Goal: Information Seeking & Learning: Check status

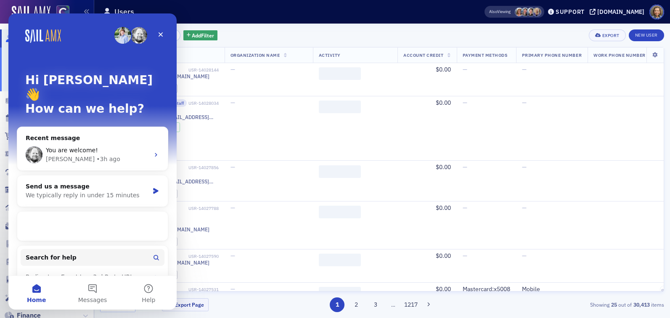
click at [271, 19] on div "Users" at bounding box center [280, 12] width 355 height 16
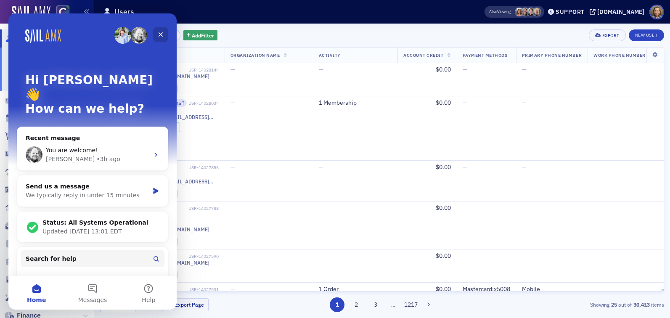
click at [159, 36] on icon "Close" at bounding box center [160, 34] width 7 height 7
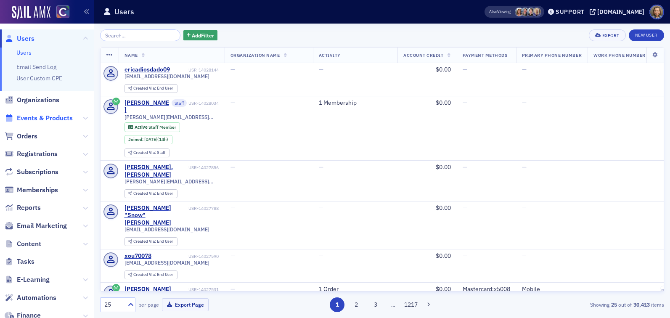
click at [29, 117] on span "Events & Products" at bounding box center [45, 118] width 56 height 9
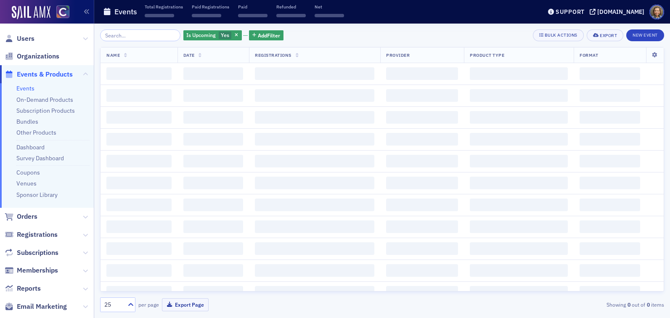
click at [123, 33] on input "search" at bounding box center [140, 35] width 80 height 12
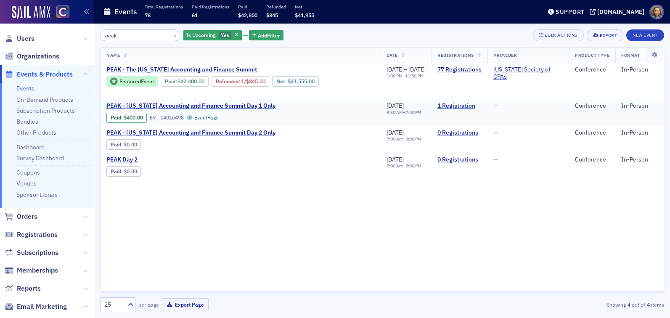
type input "peak"
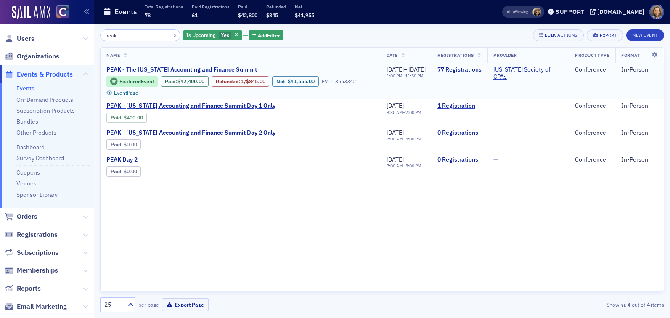
click at [460, 69] on link "77 Registrations" at bounding box center [459, 70] width 44 height 8
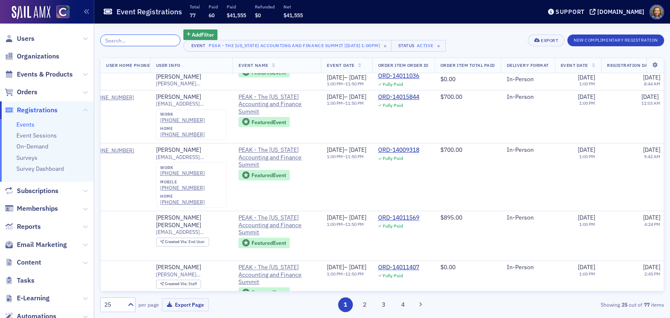
scroll to position [184, 321]
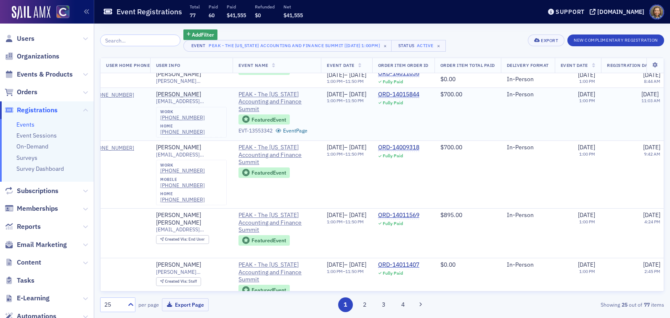
drag, startPoint x: 219, startPoint y: 93, endPoint x: 157, endPoint y: 93, distance: 61.8
click at [157, 93] on td "[PERSON_NAME] [EMAIL_ADDRESS][DOMAIN_NAME] work [PHONE_NUMBER] home [PHONE_NUMB…" at bounding box center [191, 113] width 83 height 53
copy div "[PERSON_NAME]"
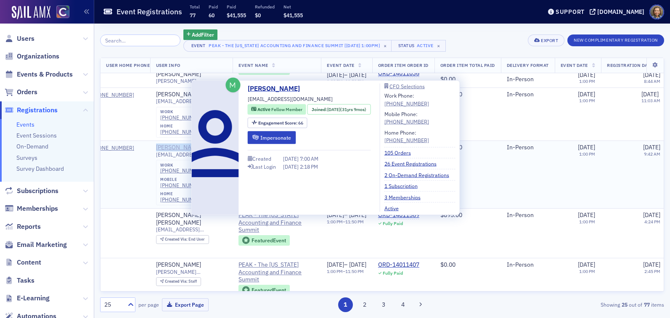
drag, startPoint x: 199, startPoint y: 147, endPoint x: 160, endPoint y: 147, distance: 38.7
click at [160, 147] on div "[PERSON_NAME]" at bounding box center [191, 148] width 71 height 8
copy div "[PERSON_NAME]"
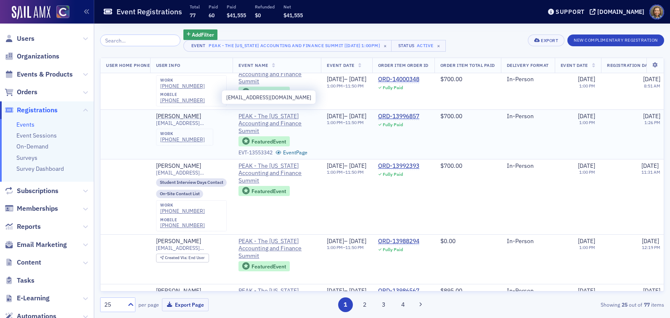
scroll to position [592, 321]
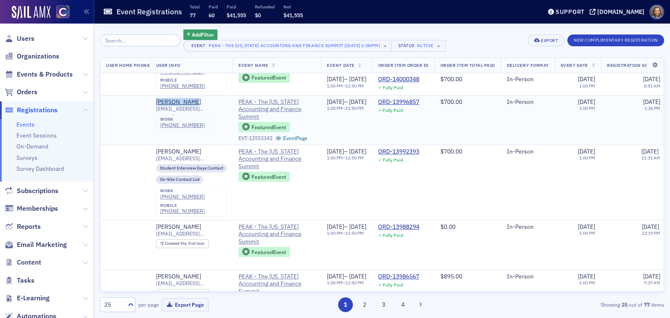
drag, startPoint x: 209, startPoint y: 87, endPoint x: 151, endPoint y: 87, distance: 57.6
click at [151, 95] on tr "REG-13996870 Active — [PHONE_NUMBER] [PERSON_NAME] [EMAIL_ADDRESS][DOMAIN_NAME]…" at bounding box center [394, 120] width 1228 height 50
copy div "[PERSON_NAME]"
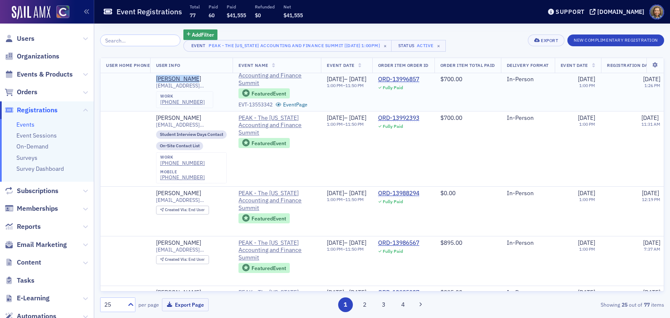
scroll to position [626, 321]
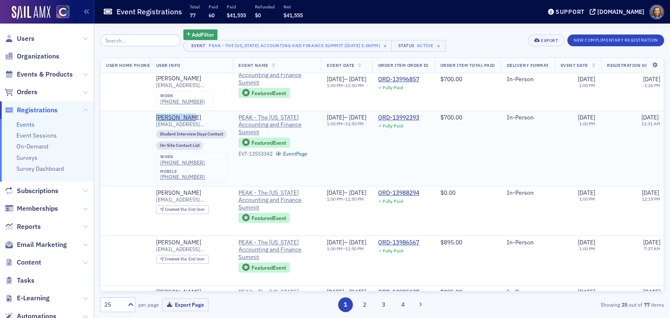
drag, startPoint x: 196, startPoint y: 103, endPoint x: 151, endPoint y: 106, distance: 45.1
click at [151, 111] on tr "REG-13992407 Active — [PHONE_NUMBER] [PHONE_NUMBER] [PERSON_NAME] [EMAIL_ADDRES…" at bounding box center [394, 148] width 1228 height 75
copy div "[PERSON_NAME]"
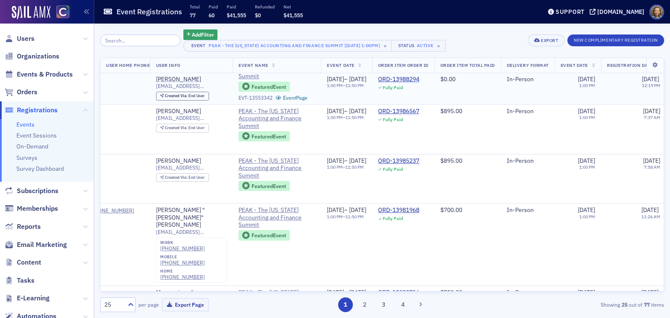
scroll to position [759, 321]
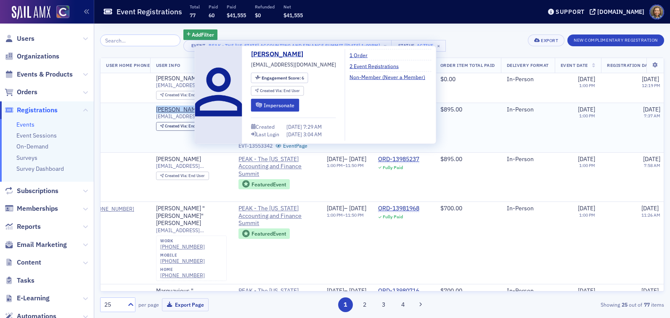
drag, startPoint x: 204, startPoint y: 92, endPoint x: 158, endPoint y: 96, distance: 45.6
click at [158, 103] on td "[PERSON_NAME] [EMAIL_ADDRESS][DOMAIN_NAME] Created Via : End User" at bounding box center [191, 128] width 83 height 50
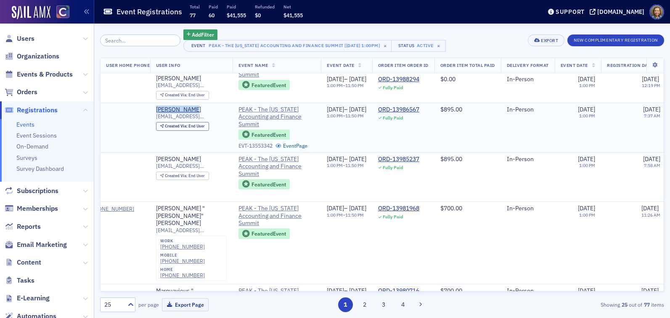
copy div "[PERSON_NAME]"
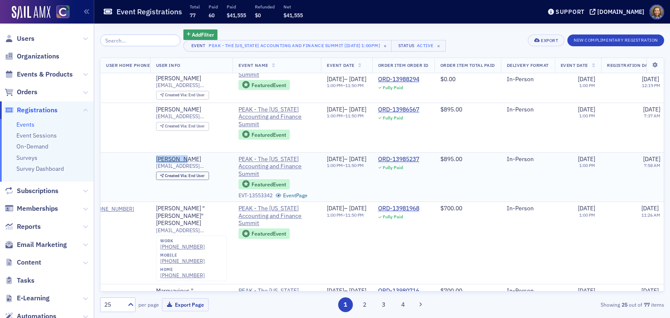
drag, startPoint x: 198, startPoint y: 146, endPoint x: 159, endPoint y: 146, distance: 39.1
click at [159, 152] on td "[PERSON_NAME] [EMAIL_ADDRESS][DOMAIN_NAME] Created Via : End User" at bounding box center [191, 177] width 83 height 50
copy div "[PERSON_NAME]"
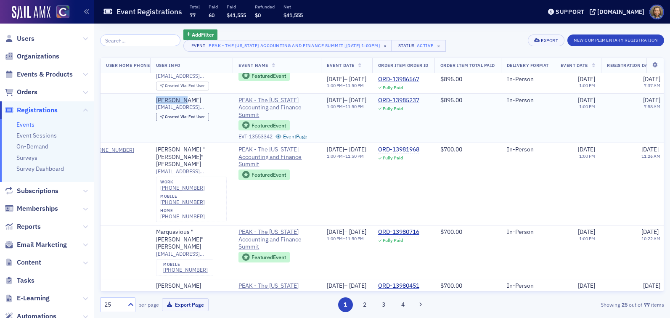
scroll to position [819, 321]
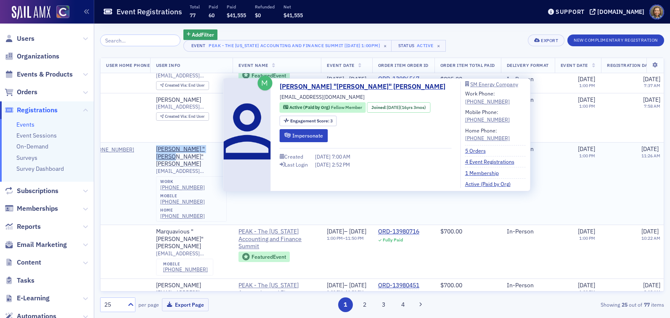
drag, startPoint x: 226, startPoint y: 134, endPoint x: 159, endPoint y: 137, distance: 66.5
click at [159, 143] on td "[PERSON_NAME] "[PERSON_NAME]" [PERSON_NAME] [EMAIL_ADDRESS][DOMAIN_NAME] work […" at bounding box center [191, 184] width 83 height 82
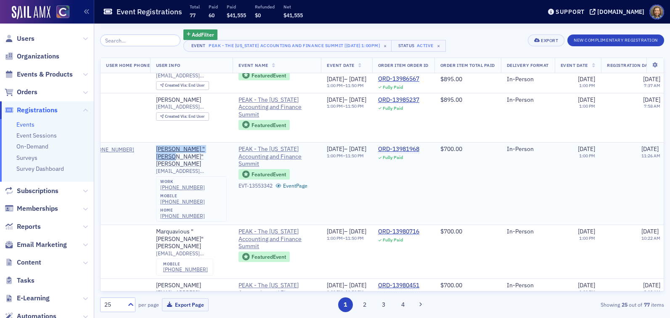
copy div "[PERSON_NAME] "[PERSON_NAME]" [PERSON_NAME]"
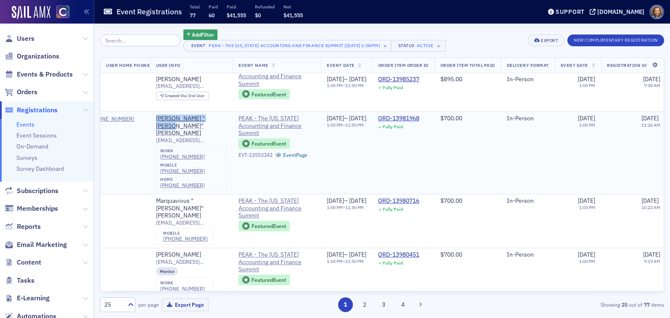
scroll to position [852, 321]
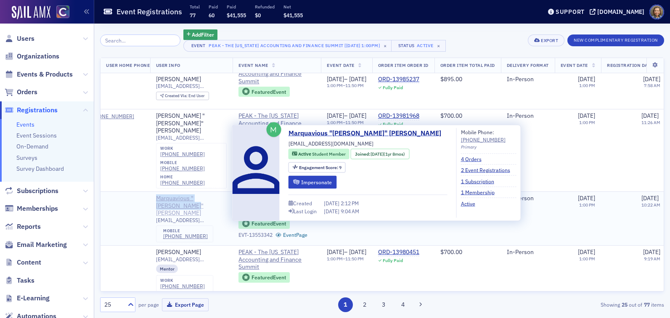
drag, startPoint x: 145, startPoint y: 165, endPoint x: 193, endPoint y: 176, distance: 49.1
click at [193, 192] on tr "REG-13980763 Active Mobile [PHONE_NUMBER] Marquavious "Mark" [PERSON_NAME] [EMA…" at bounding box center [394, 219] width 1228 height 54
copy div "Marquavious "[PERSON_NAME]" [PERSON_NAME]"
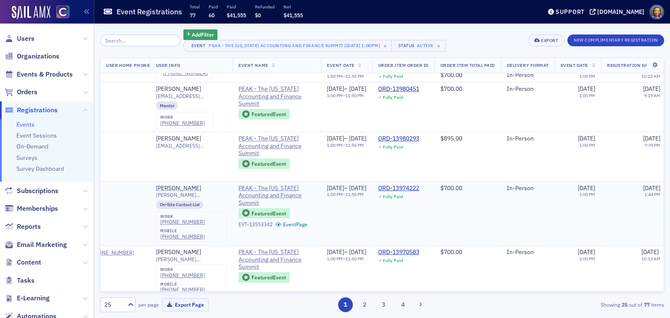
scroll to position [1009, 321]
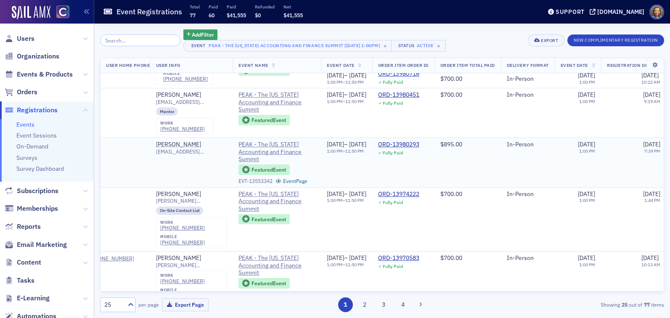
drag, startPoint x: 202, startPoint y: 109, endPoint x: 147, endPoint y: 115, distance: 55.5
click at [147, 138] on tr "REG-13980301 Active — [PERSON_NAME] [EMAIL_ADDRESS][DOMAIN_NAME] PEAK - The [US…" at bounding box center [394, 163] width 1228 height 50
copy div "[PERSON_NAME]"
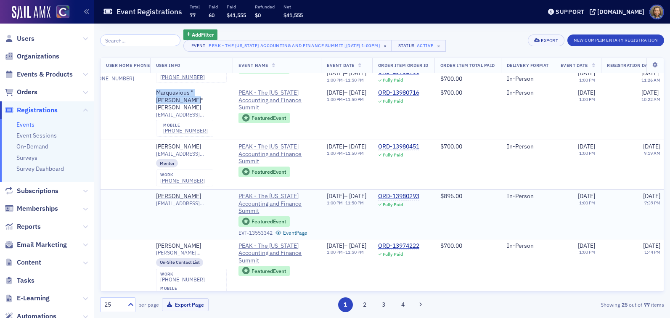
scroll to position [946, 321]
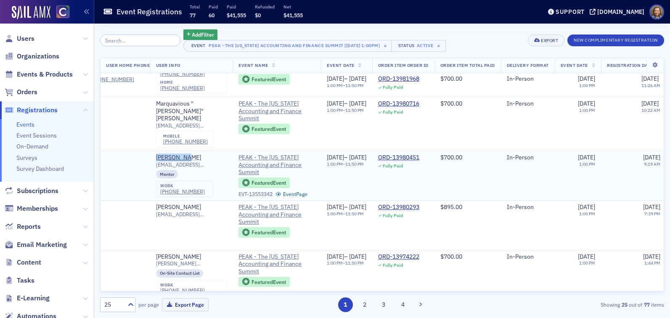
drag, startPoint x: 200, startPoint y: 126, endPoint x: 159, endPoint y: 122, distance: 41.0
click at [159, 151] on td "[PERSON_NAME] [EMAIL_ADDRESS][DOMAIN_NAME] Mentor work [PHONE_NUMBER]" at bounding box center [191, 176] width 83 height 50
copy div "[PERSON_NAME]"
drag, startPoint x: 207, startPoint y: 174, endPoint x: 159, endPoint y: 175, distance: 47.1
click at [159, 201] on td "[PERSON_NAME] [EMAIL_ADDRESS][DOMAIN_NAME]" at bounding box center [191, 226] width 83 height 50
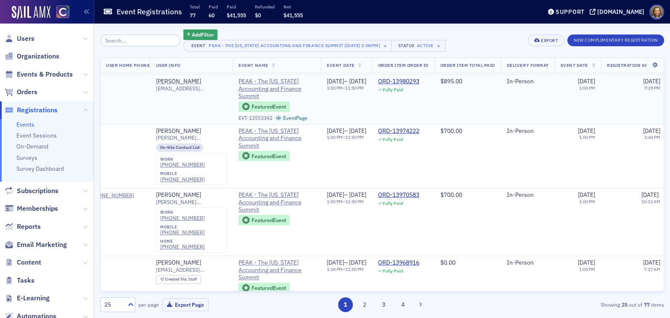
scroll to position [1073, 321]
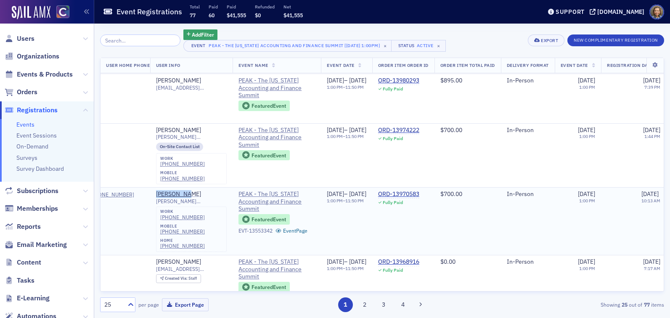
drag, startPoint x: 203, startPoint y: 160, endPoint x: 155, endPoint y: 162, distance: 47.6
click at [155, 188] on td "[PERSON_NAME] [PERSON_NAME][EMAIL_ADDRESS][PERSON_NAME][DOMAIN_NAME] work [PHON…" at bounding box center [191, 222] width 83 height 68
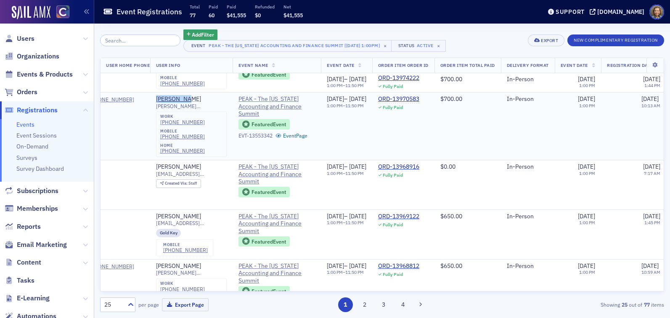
scroll to position [1170, 321]
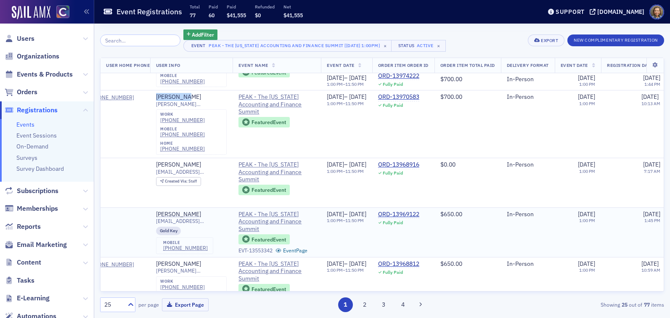
drag, startPoint x: 207, startPoint y: 180, endPoint x: 157, endPoint y: 178, distance: 49.7
click at [157, 207] on td "[PERSON_NAME] [EMAIL_ADDRESS][DOMAIN_NAME] Gold Key mobile [PHONE_NUMBER]" at bounding box center [191, 232] width 83 height 50
drag, startPoint x: 215, startPoint y: 228, endPoint x: 159, endPoint y: 231, distance: 55.2
click at [159, 257] on td "[PERSON_NAME] [PERSON_NAME][EMAIL_ADDRESS][PERSON_NAME][DOMAIN_NAME] work [PHON…" at bounding box center [191, 290] width 83 height 67
click at [363, 301] on button "2" at bounding box center [364, 304] width 15 height 15
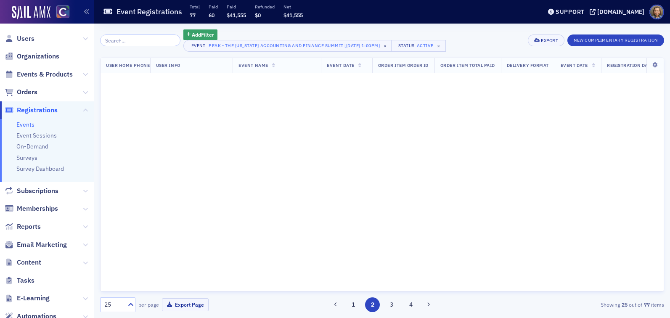
scroll to position [0, 321]
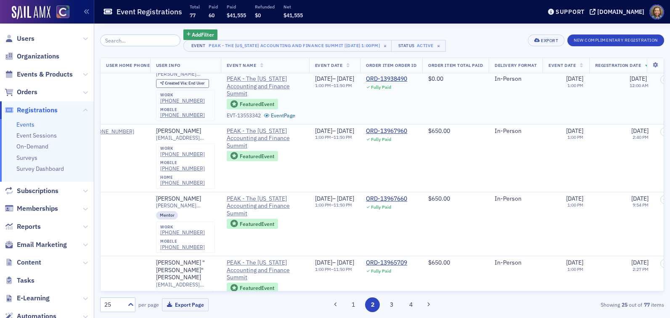
scroll to position [69, 321]
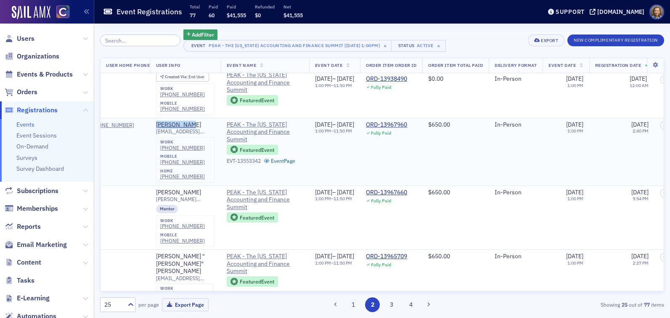
drag, startPoint x: 202, startPoint y: 125, endPoint x: 156, endPoint y: 123, distance: 46.7
click at [156, 123] on td "[PERSON_NAME] [EMAIL_ADDRESS][DOMAIN_NAME] work [PHONE_NUMBER] mobile [PHONE_NU…" at bounding box center [185, 152] width 71 height 68
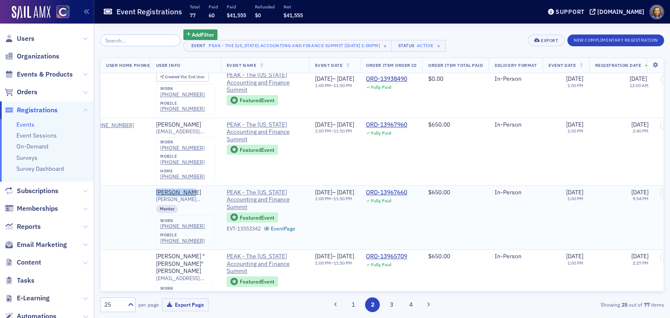
drag, startPoint x: 201, startPoint y: 190, endPoint x: 158, endPoint y: 192, distance: 42.5
click at [158, 192] on td "[PERSON_NAME] [PERSON_NAME][EMAIL_ADDRESS][DOMAIN_NAME] Mentor work [PHONE_NUMB…" at bounding box center [185, 218] width 71 height 64
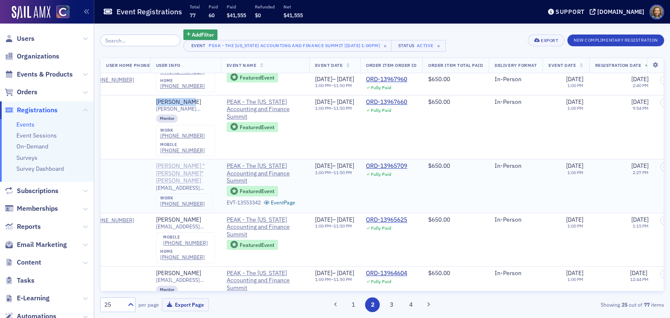
scroll to position [161, 321]
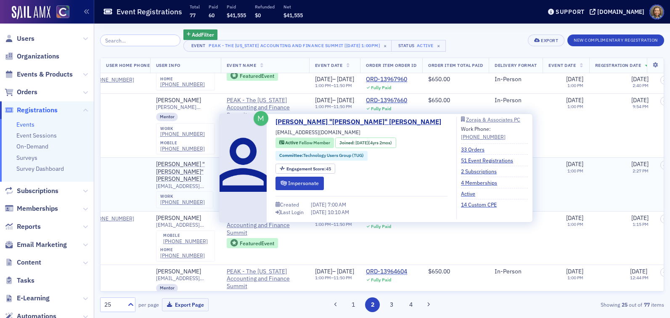
click at [122, 158] on td at bounding box center [112, 185] width 77 height 54
drag, startPoint x: 146, startPoint y: 165, endPoint x: 188, endPoint y: 172, distance: 43.0
click at [188, 172] on tr "REG-13965744 Active — [PHONE_NUMBER] [PERSON_NAME] "[PERSON_NAME]" [PERSON_NAME…" at bounding box center [388, 185] width 1216 height 54
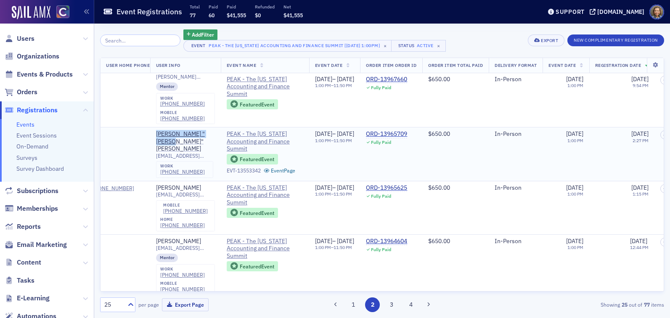
scroll to position [192, 321]
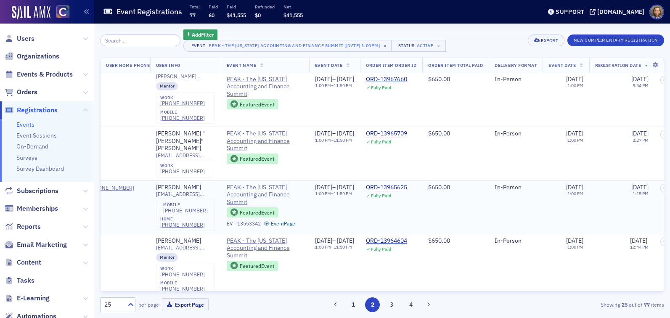
click at [215, 184] on div "[PERSON_NAME]" at bounding box center [185, 188] width 59 height 8
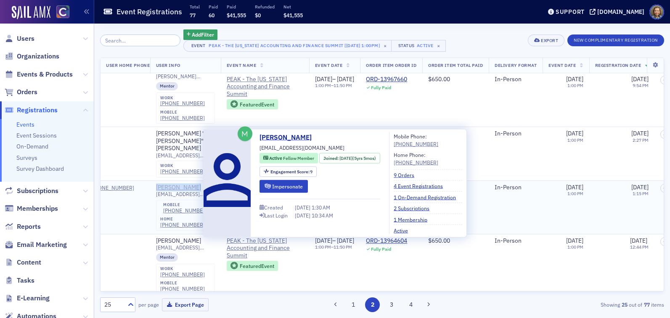
drag, startPoint x: 213, startPoint y: 183, endPoint x: 161, endPoint y: 182, distance: 51.8
click at [161, 184] on div "[PERSON_NAME]" at bounding box center [185, 188] width 59 height 8
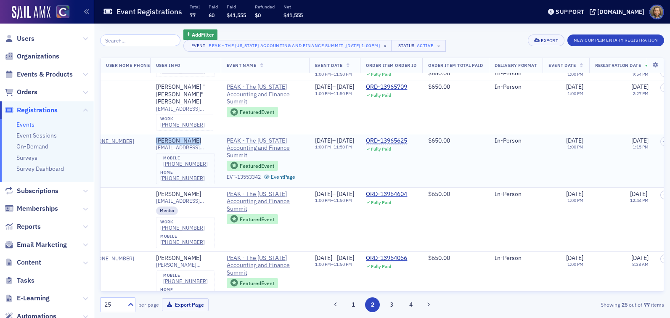
scroll to position [286, 321]
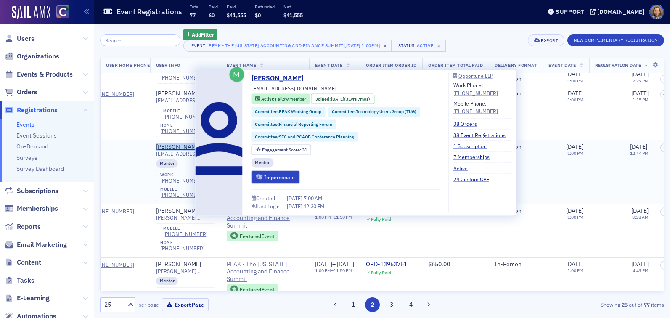
drag, startPoint x: 199, startPoint y: 143, endPoint x: 159, endPoint y: 140, distance: 40.9
click at [159, 140] on td "[PERSON_NAME] [EMAIL_ADDRESS][DOMAIN_NAME] Mentor work [PHONE_NUMBER] mobile [P…" at bounding box center [185, 172] width 71 height 64
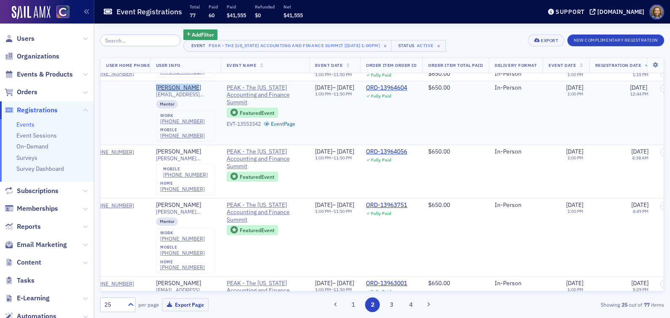
scroll to position [346, 321]
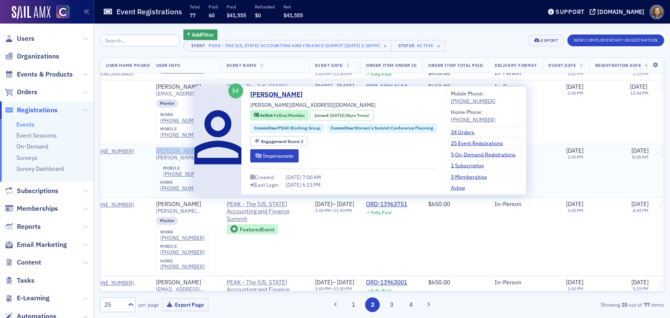
drag, startPoint x: 206, startPoint y: 146, endPoint x: 160, endPoint y: 144, distance: 45.9
click at [160, 147] on div "[PERSON_NAME]" at bounding box center [185, 151] width 59 height 8
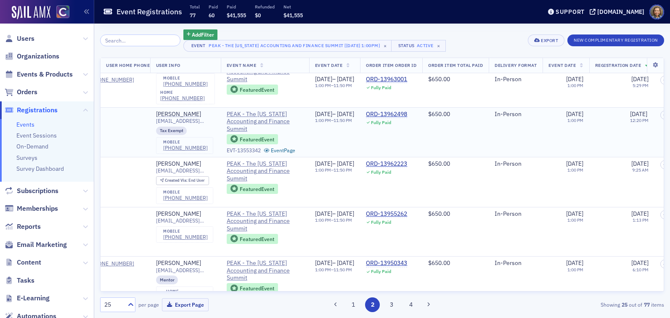
scroll to position [568, 321]
drag, startPoint x: 207, startPoint y: 109, endPoint x: 154, endPoint y: 111, distance: 52.6
click at [154, 111] on td "[PERSON_NAME] [EMAIL_ADDRESS][DOMAIN_NAME] Tax Exempt mobile [PHONE_NUMBER]" at bounding box center [185, 132] width 71 height 50
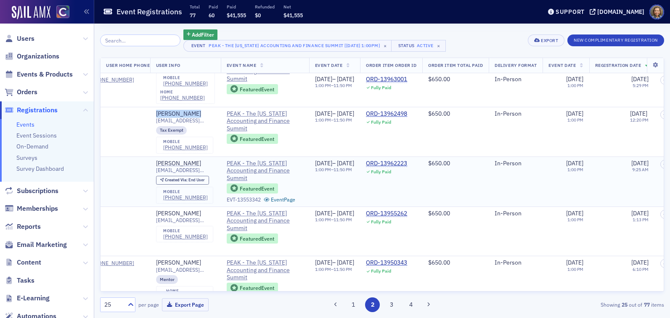
scroll to position [596, 321]
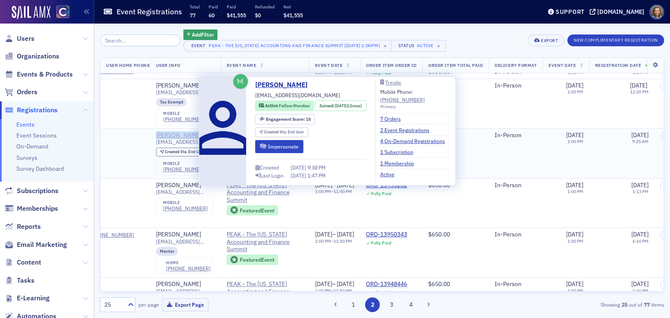
drag, startPoint x: 209, startPoint y: 131, endPoint x: 161, endPoint y: 131, distance: 48.4
click at [161, 132] on div "[PERSON_NAME]" at bounding box center [185, 136] width 59 height 8
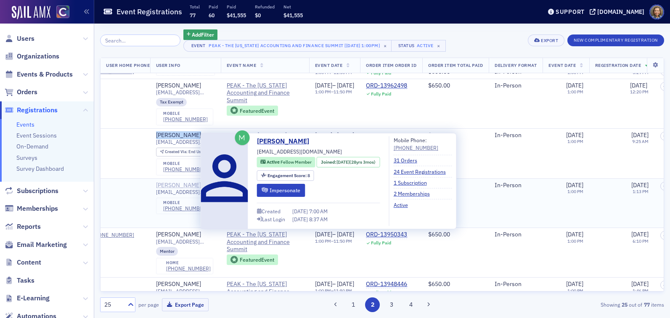
drag, startPoint x: 213, startPoint y: 181, endPoint x: 161, endPoint y: 181, distance: 52.2
click at [161, 182] on div "[PERSON_NAME]" at bounding box center [185, 186] width 59 height 8
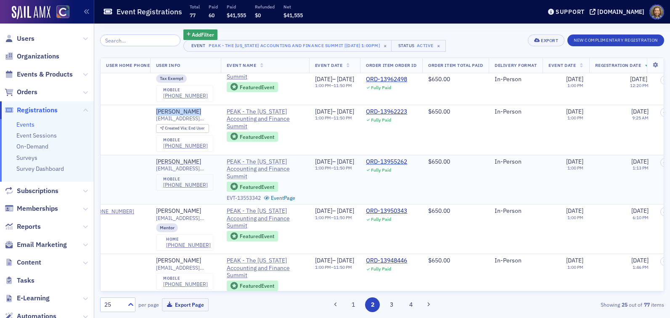
scroll to position [620, 321]
drag, startPoint x: 215, startPoint y: 206, endPoint x: 159, endPoint y: 206, distance: 55.5
click at [159, 206] on td "[PERSON_NAME] [EMAIL_ADDRESS][DOMAIN_NAME] Mentor home [PHONE_NUMBER]" at bounding box center [185, 229] width 71 height 50
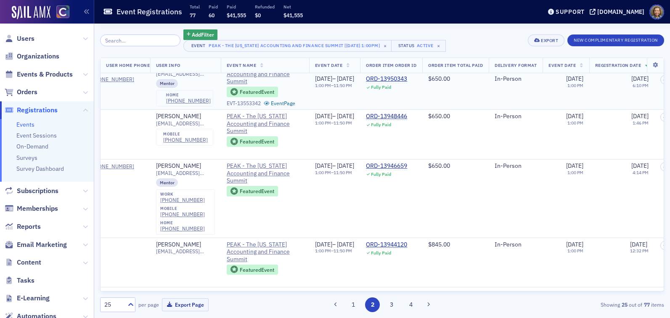
scroll to position [765, 321]
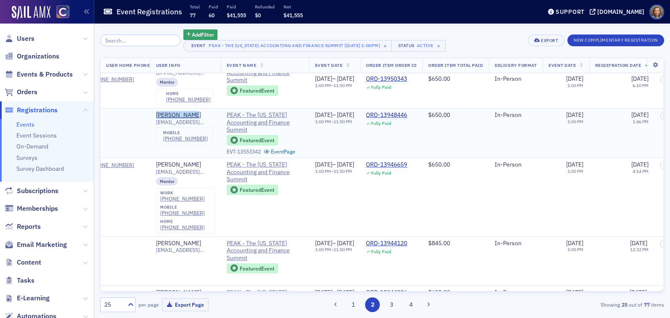
drag, startPoint x: 202, startPoint y: 111, endPoint x: 155, endPoint y: 113, distance: 47.6
click at [155, 113] on td "[PERSON_NAME] [EMAIL_ADDRESS][DOMAIN_NAME] mobile [PHONE_NUMBER]" at bounding box center [185, 134] width 71 height 50
drag, startPoint x: 202, startPoint y: 159, endPoint x: 160, endPoint y: 162, distance: 42.6
click at [160, 162] on td "[PERSON_NAME] [PERSON_NAME][EMAIL_ADDRESS][DOMAIN_NAME] Mentor work [PHONE_NUMB…" at bounding box center [185, 197] width 71 height 78
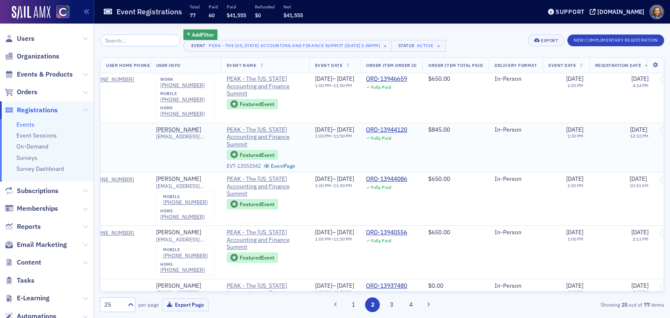
scroll to position [876, 321]
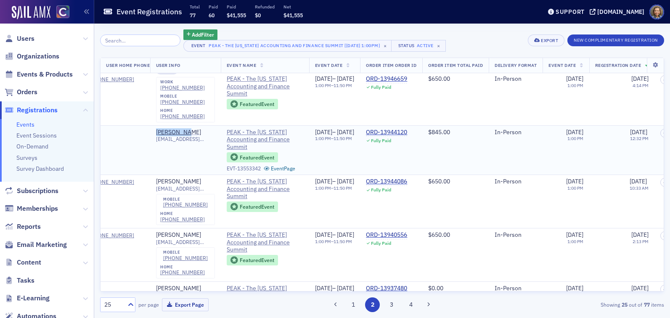
drag, startPoint x: 204, startPoint y: 126, endPoint x: 152, endPoint y: 127, distance: 52.2
click at [152, 127] on tr "REG-13944237 Active — [PERSON_NAME] [PERSON_NAME][EMAIL_ADDRESS][DOMAIN_NAME] P…" at bounding box center [388, 150] width 1216 height 50
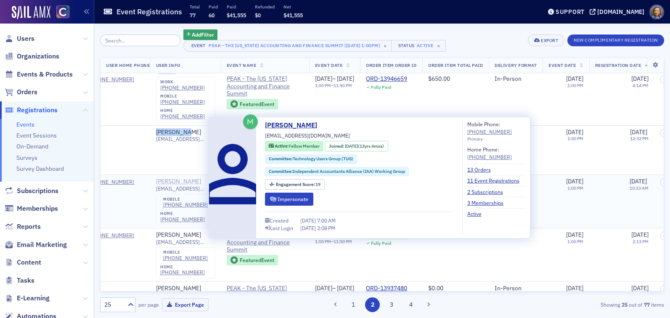
drag, startPoint x: 217, startPoint y: 174, endPoint x: 207, endPoint y: 180, distance: 11.7
click at [207, 180] on div "[PERSON_NAME]" at bounding box center [185, 182] width 59 height 8
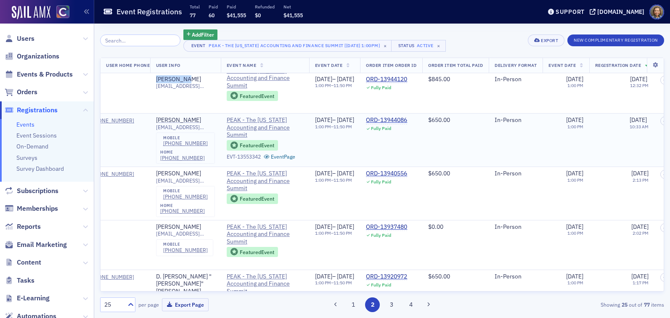
scroll to position [946, 321]
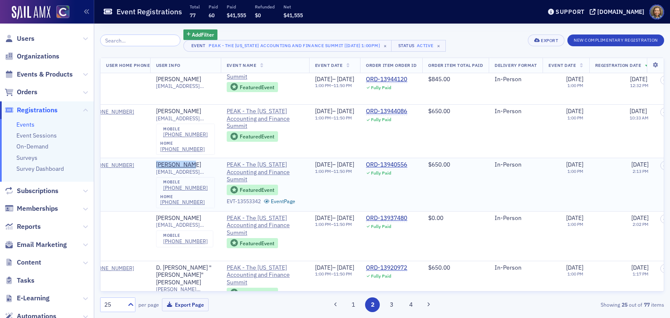
drag, startPoint x: 202, startPoint y: 161, endPoint x: 159, endPoint y: 164, distance: 43.0
click at [159, 164] on td "[PERSON_NAME] [EMAIL_ADDRESS][DOMAIN_NAME] mobile [PHONE_NUMBER] home [PHONE_NU…" at bounding box center [185, 184] width 71 height 53
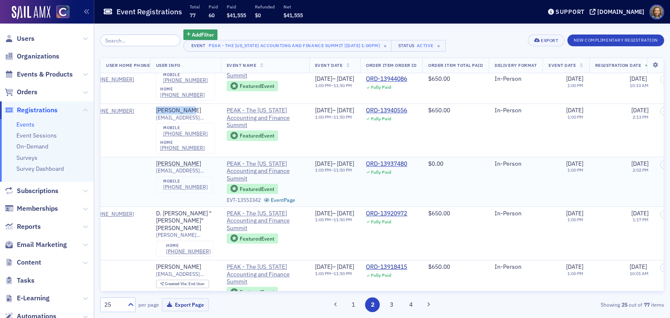
scroll to position [1008, 321]
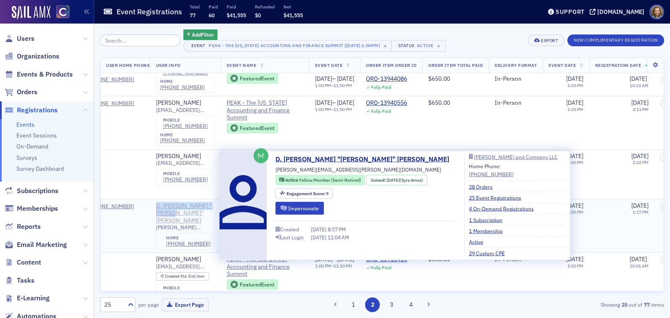
drag, startPoint x: 150, startPoint y: 200, endPoint x: 190, endPoint y: 208, distance: 40.3
click at [190, 208] on tr "REG-13921005 Active — [PHONE_NUMBER] D. [PERSON_NAME] "[PERSON_NAME]" Harris [E…" at bounding box center [388, 226] width 1216 height 54
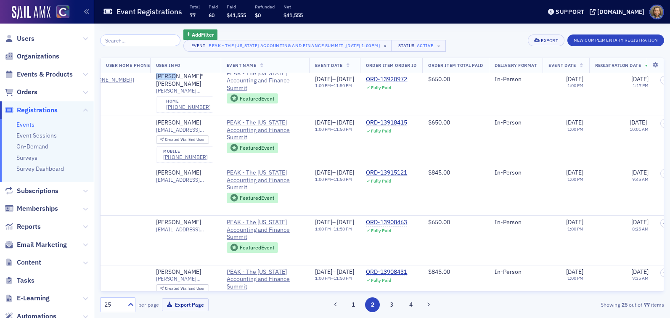
scroll to position [1147, 321]
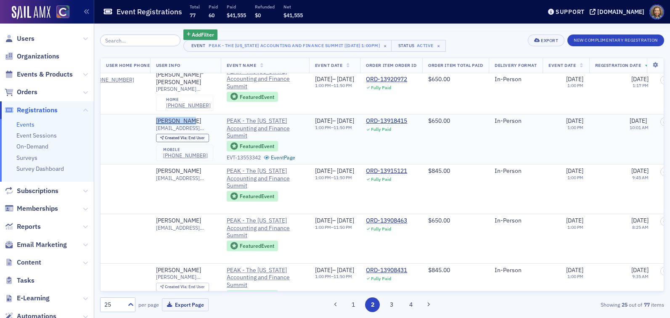
drag, startPoint x: 203, startPoint y: 112, endPoint x: 154, endPoint y: 115, distance: 48.9
click at [154, 115] on tr "REG-13918420 Active Mobile [PHONE_NUMBER] [PERSON_NAME] [EMAIL_ADDRESS][DOMAIN_…" at bounding box center [388, 139] width 1216 height 50
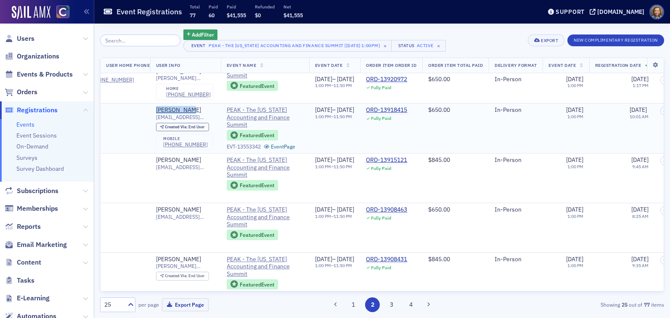
scroll to position [1160, 321]
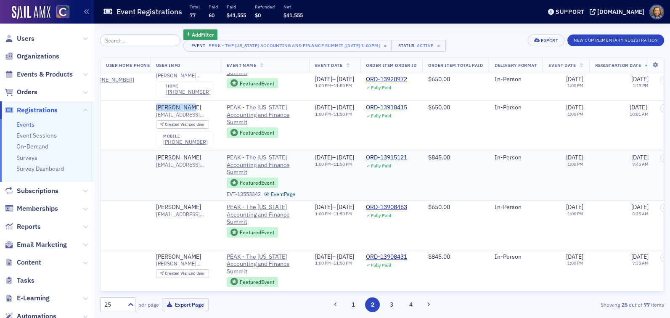
drag, startPoint x: 211, startPoint y: 150, endPoint x: 156, endPoint y: 151, distance: 55.1
click at [156, 151] on td "[PERSON_NAME] [EMAIL_ADDRESS][DOMAIN_NAME]" at bounding box center [185, 176] width 71 height 50
click at [206, 204] on div "[PERSON_NAME]" at bounding box center [185, 208] width 59 height 8
drag, startPoint x: 207, startPoint y: 248, endPoint x: 159, endPoint y: 250, distance: 48.4
click at [159, 250] on td "Kendall Morales [EMAIL_ADDRESS][PERSON_NAME][DOMAIN_NAME] Created Via : End User" at bounding box center [185, 274] width 71 height 49
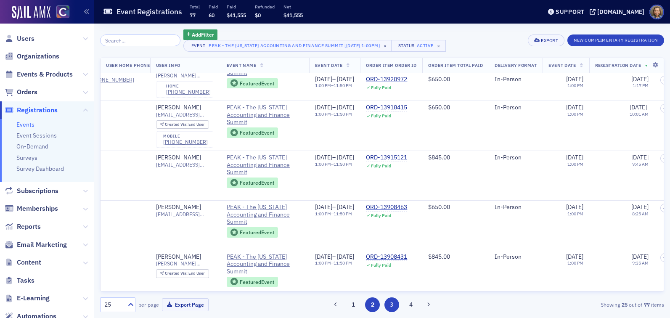
click at [392, 306] on button "3" at bounding box center [391, 304] width 15 height 15
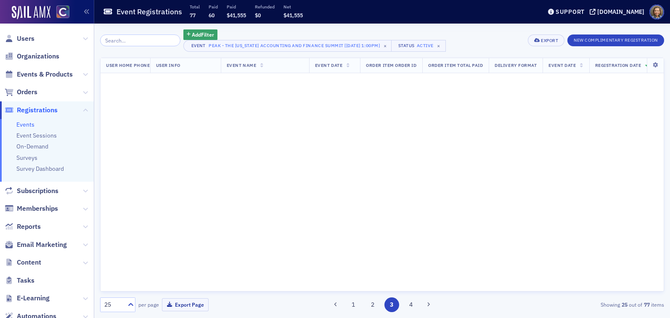
scroll to position [0, 321]
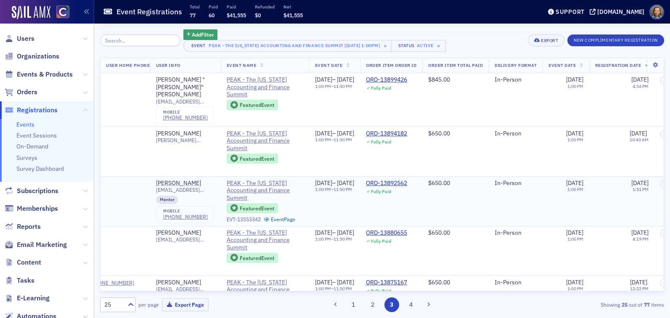
drag, startPoint x: 222, startPoint y: 179, endPoint x: 158, endPoint y: 181, distance: 64.0
click at [158, 181] on td "[PERSON_NAME] [EMAIL_ADDRESS][DOMAIN_NAME] Mentor mobile [PHONE_NUMBER]" at bounding box center [185, 201] width 71 height 50
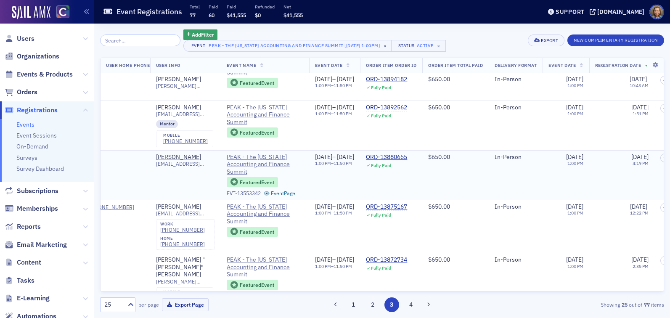
scroll to position [79, 321]
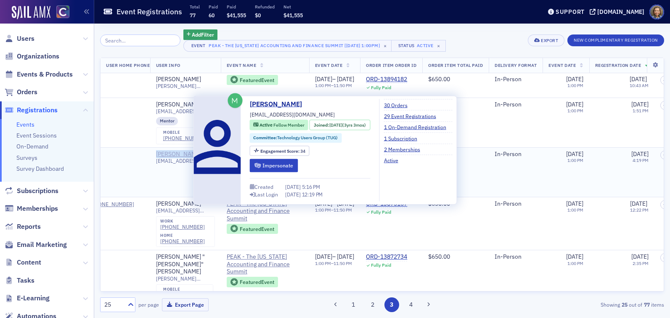
drag, startPoint x: 202, startPoint y: 148, endPoint x: 161, endPoint y: 153, distance: 41.0
click at [161, 153] on div "[PERSON_NAME]" at bounding box center [185, 155] width 59 height 8
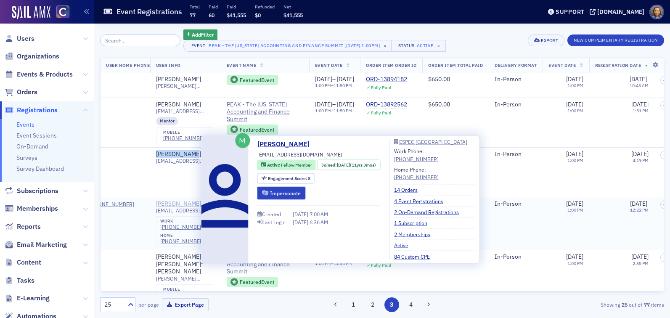
drag, startPoint x: 206, startPoint y: 200, endPoint x: 161, endPoint y: 201, distance: 45.0
click at [161, 201] on div "[PERSON_NAME]" at bounding box center [185, 204] width 59 height 8
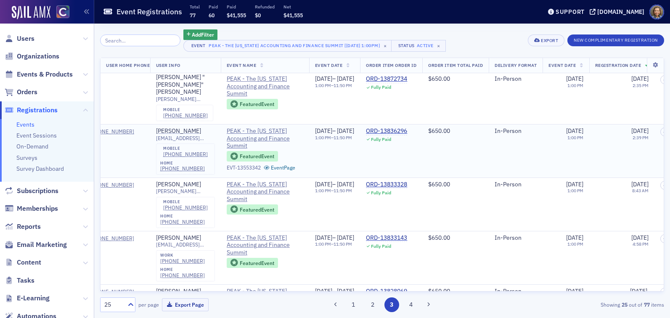
scroll to position [267, 321]
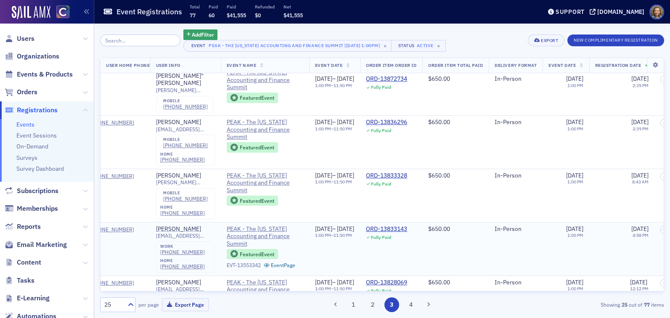
drag, startPoint x: 220, startPoint y: 222, endPoint x: 158, endPoint y: 224, distance: 62.3
click at [158, 224] on td "[PERSON_NAME] [EMAIL_ADDRESS][DOMAIN_NAME] work [PHONE_NUMBER] home [PHONE_NUMB…" at bounding box center [185, 248] width 71 height 53
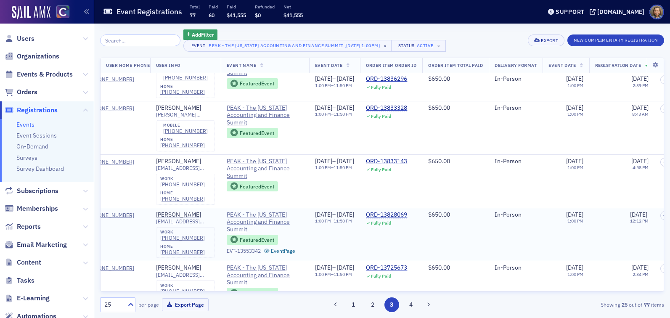
scroll to position [342, 321]
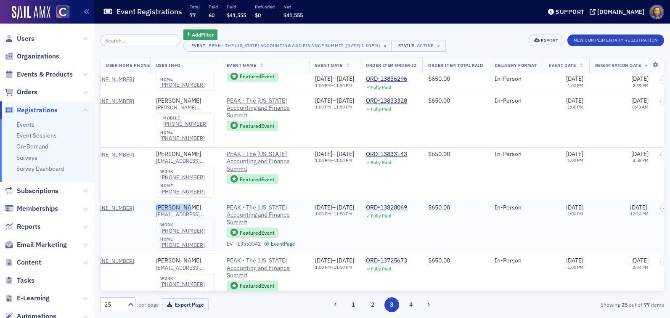
drag, startPoint x: 194, startPoint y: 199, endPoint x: 159, endPoint y: 199, distance: 34.5
click at [159, 201] on td "[PERSON_NAME] [PERSON_NAME][EMAIL_ADDRESS][DOMAIN_NAME] work [PHONE_NUMBER] hom…" at bounding box center [185, 227] width 71 height 53
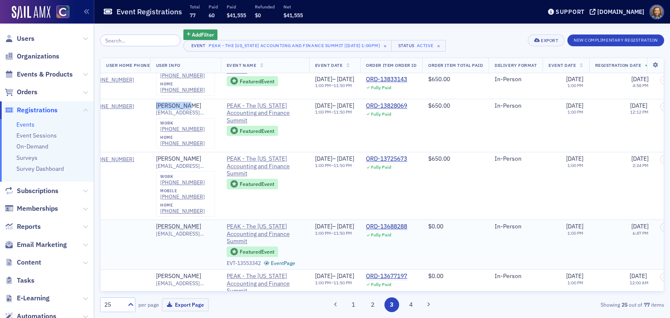
scroll to position [451, 321]
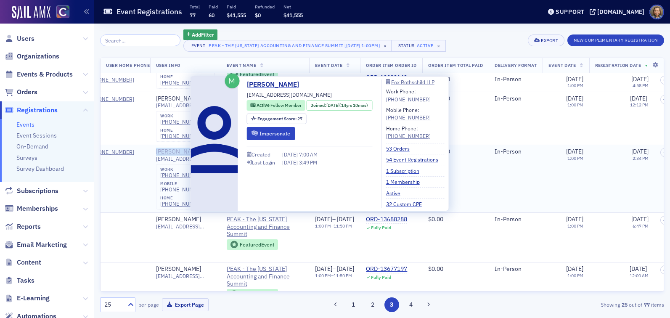
drag, startPoint x: 198, startPoint y: 143, endPoint x: 160, endPoint y: 144, distance: 37.5
click at [160, 148] on div "[PERSON_NAME]" at bounding box center [185, 152] width 59 height 8
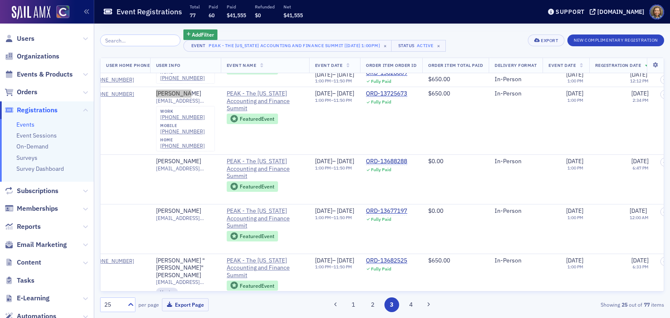
scroll to position [543, 321]
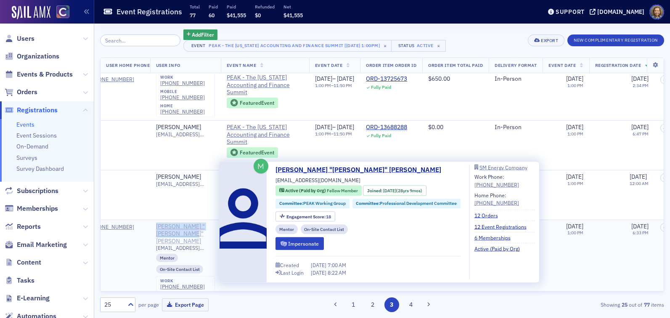
drag, startPoint x: 156, startPoint y: 217, endPoint x: 196, endPoint y: 227, distance: 41.0
click at [196, 227] on td "[PERSON_NAME] "[PERSON_NAME]" [PERSON_NAME] [EMAIL_ADDRESS][DOMAIN_NAME] Mentor…" at bounding box center [185, 265] width 71 height 90
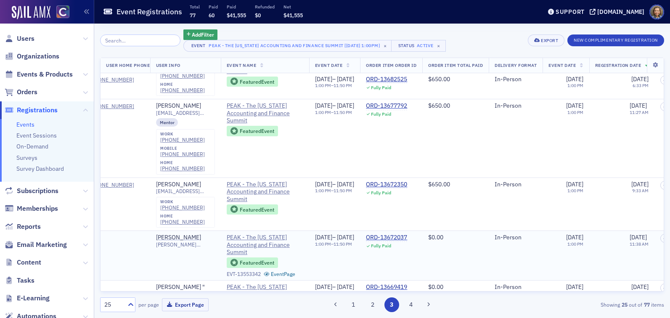
scroll to position [745, 321]
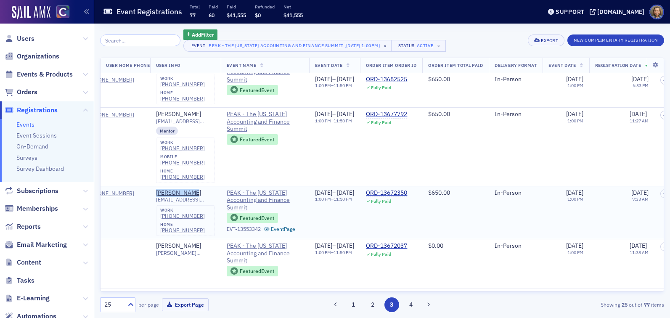
drag, startPoint x: 200, startPoint y: 175, endPoint x: 158, endPoint y: 175, distance: 42.1
click at [158, 186] on td "[PERSON_NAME] [EMAIL_ADDRESS][DOMAIN_NAME] work [PHONE_NUMBER] home [PHONE_NUMB…" at bounding box center [185, 212] width 71 height 53
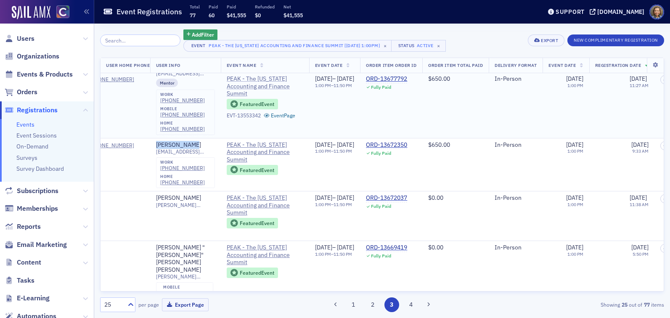
scroll to position [795, 321]
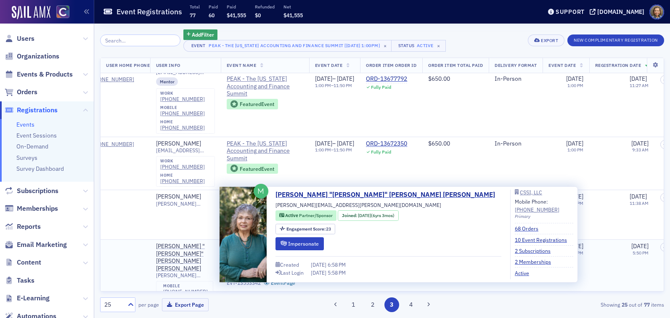
click at [138, 240] on td at bounding box center [112, 270] width 77 height 61
drag, startPoint x: 155, startPoint y: 229, endPoint x: 207, endPoint y: 236, distance: 52.2
click at [207, 240] on td "[PERSON_NAME] "[PERSON_NAME]" [PERSON_NAME] Kaake [EMAIL_ADDRESS][PERSON_NAME][…" at bounding box center [185, 270] width 71 height 61
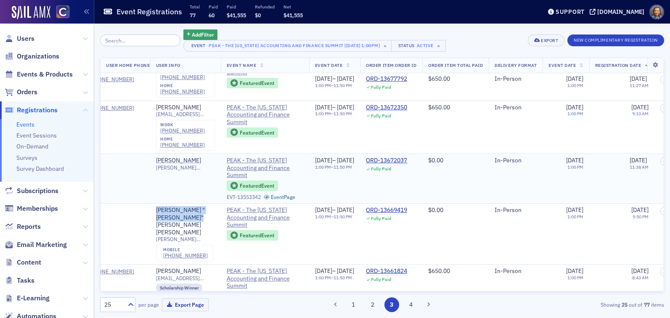
scroll to position [827, 321]
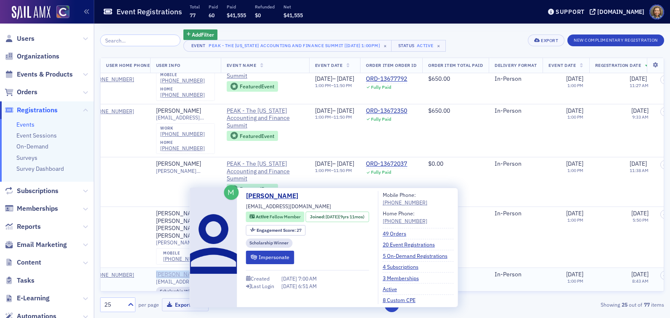
drag, startPoint x: 199, startPoint y: 246, endPoint x: 161, endPoint y: 249, distance: 37.6
click at [161, 271] on div "[PERSON_NAME]" at bounding box center [185, 275] width 59 height 8
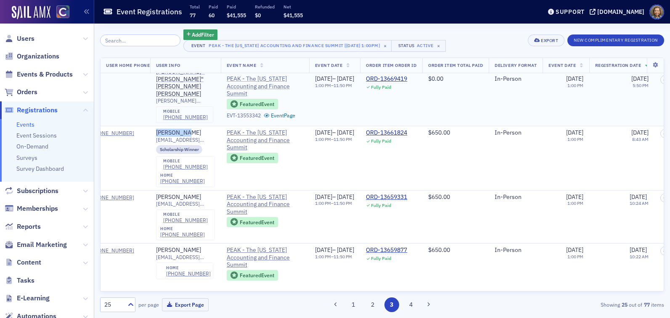
scroll to position [987, 321]
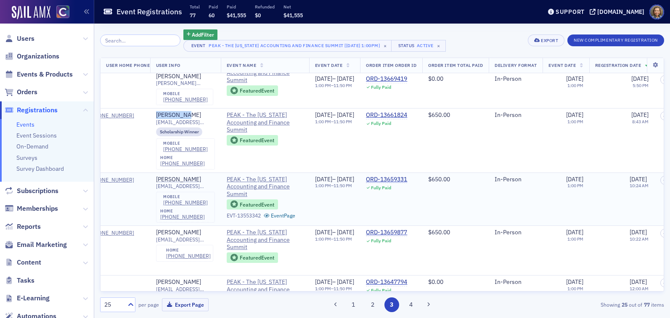
drag, startPoint x: 213, startPoint y: 152, endPoint x: 157, endPoint y: 154, distance: 56.0
click at [157, 172] on td "[PERSON_NAME] [EMAIL_ADDRESS][DOMAIN_NAME] mobile [PHONE_NUMBER] home [PHONE_NU…" at bounding box center [185, 198] width 71 height 53
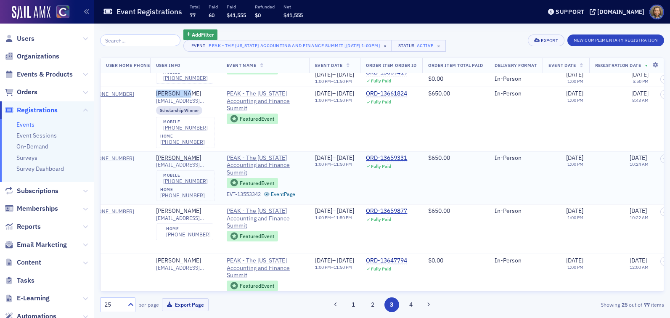
scroll to position [1022, 321]
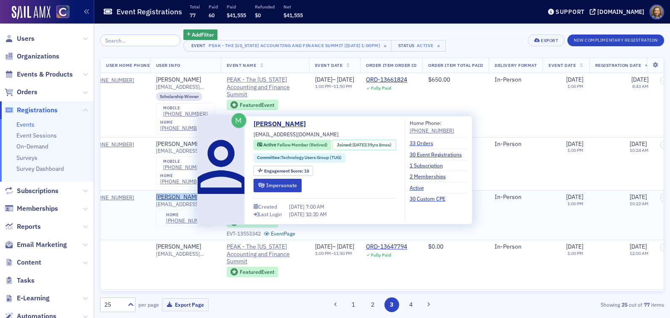
drag, startPoint x: 206, startPoint y: 172, endPoint x: 159, endPoint y: 171, distance: 46.3
click at [159, 191] on td "[PERSON_NAME] [EMAIL_ADDRESS][DOMAIN_NAME] home [PHONE_NUMBER]" at bounding box center [185, 216] width 71 height 50
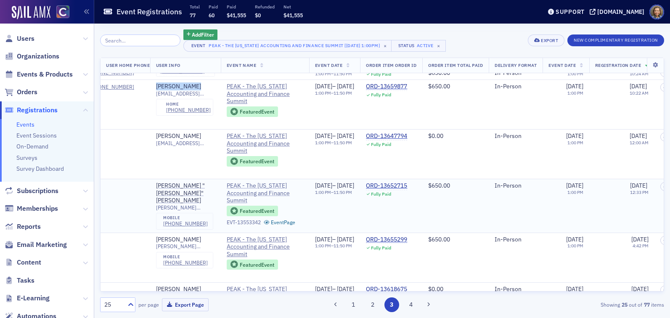
scroll to position [1139, 321]
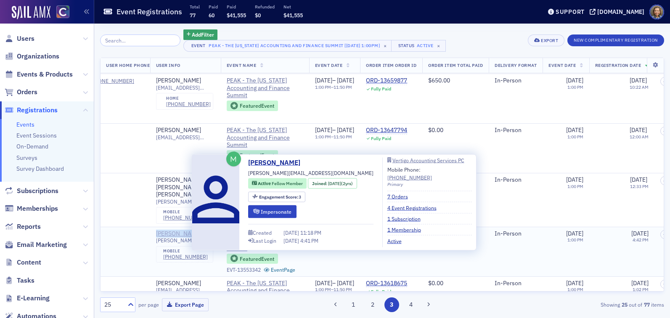
drag, startPoint x: 201, startPoint y: 201, endPoint x: 161, endPoint y: 203, distance: 40.4
click at [161, 230] on div "[PERSON_NAME]" at bounding box center [185, 234] width 59 height 8
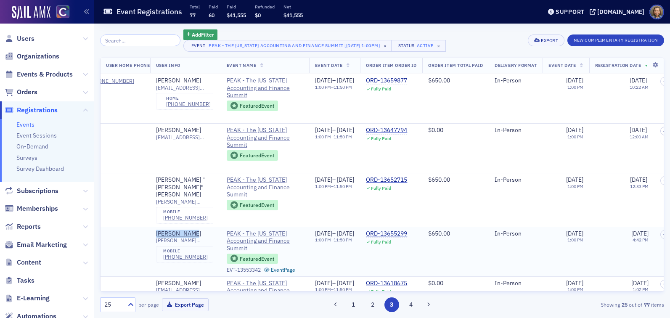
scroll to position [1142, 321]
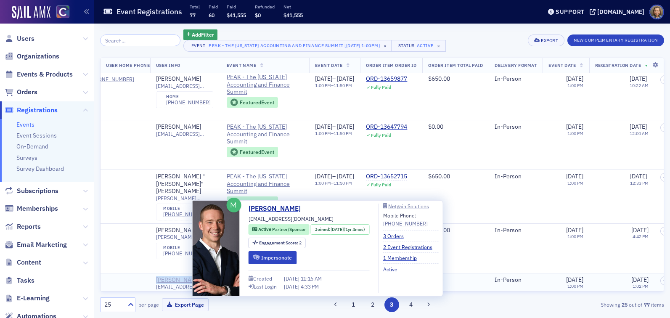
drag, startPoint x: 199, startPoint y: 249, endPoint x: 160, endPoint y: 250, distance: 39.1
click at [160, 276] on div "[PERSON_NAME]" at bounding box center [185, 280] width 59 height 8
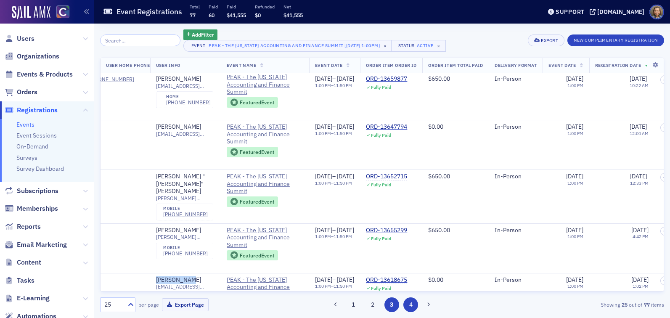
click at [408, 302] on button "4" at bounding box center [410, 304] width 15 height 15
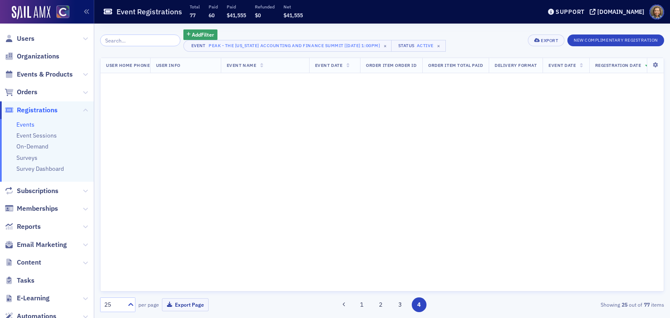
scroll to position [0, 321]
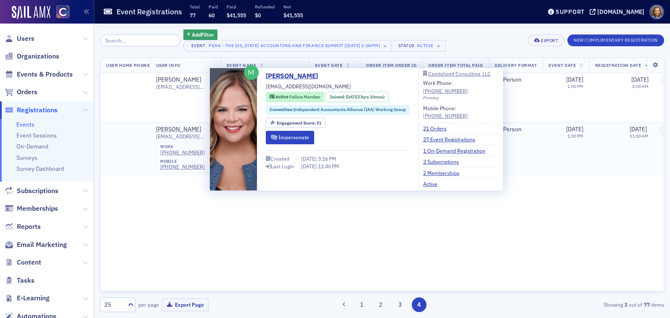
drag, startPoint x: 216, startPoint y: 129, endPoint x: 156, endPoint y: 131, distance: 59.8
click at [156, 131] on td "[PERSON_NAME] [EMAIL_ADDRESS][DOMAIN_NAME] work [PHONE_NUMBER] mobile [PHONE_NU…" at bounding box center [185, 149] width 71 height 53
